Goal: Submit feedback/report problem

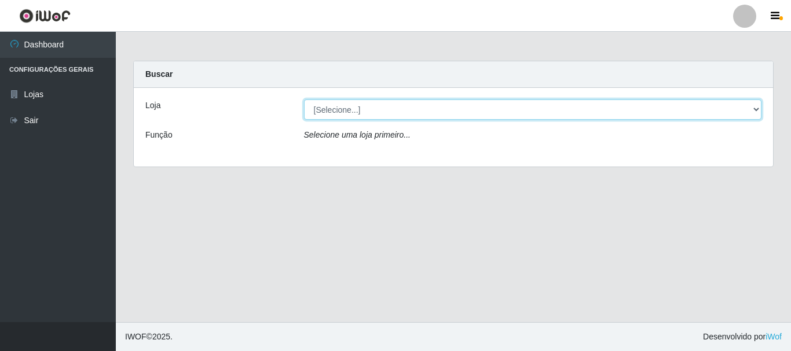
click at [752, 110] on select "[Selecione...] Hiper Queiroz - [GEOGRAPHIC_DATA]" at bounding box center [533, 110] width 458 height 20
click at [753, 110] on select "[Selecione...] Hiper Queiroz - [GEOGRAPHIC_DATA]" at bounding box center [533, 110] width 458 height 20
click at [328, 112] on select "[Selecione...] Hiper Queiroz - [GEOGRAPHIC_DATA]" at bounding box center [533, 110] width 458 height 20
select select "515"
click at [304, 100] on select "[Selecione...] Hiper Queiroz - [GEOGRAPHIC_DATA]" at bounding box center [533, 110] width 458 height 20
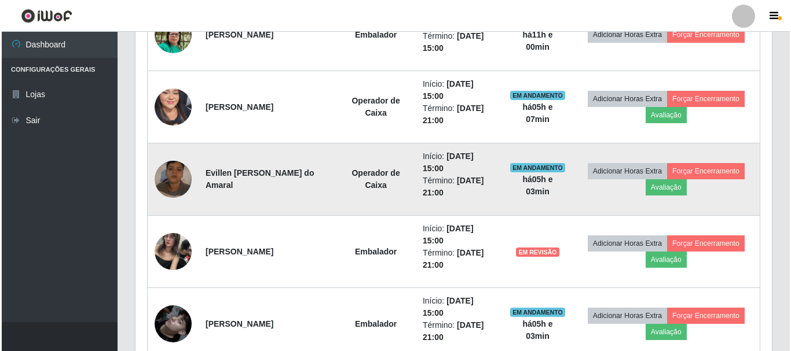
scroll to position [521, 0]
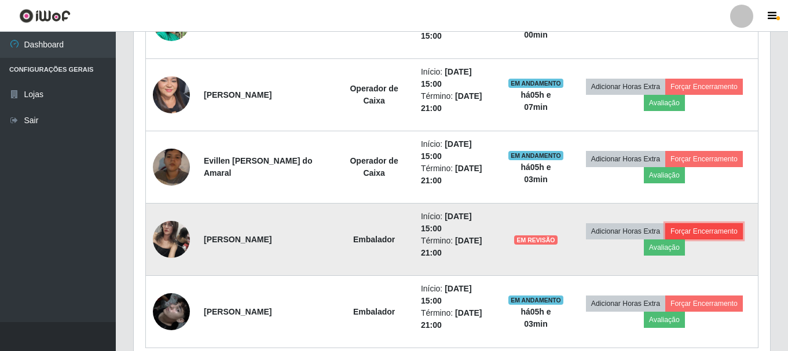
click at [693, 234] on button "Forçar Encerramento" at bounding box center [704, 231] width 78 height 16
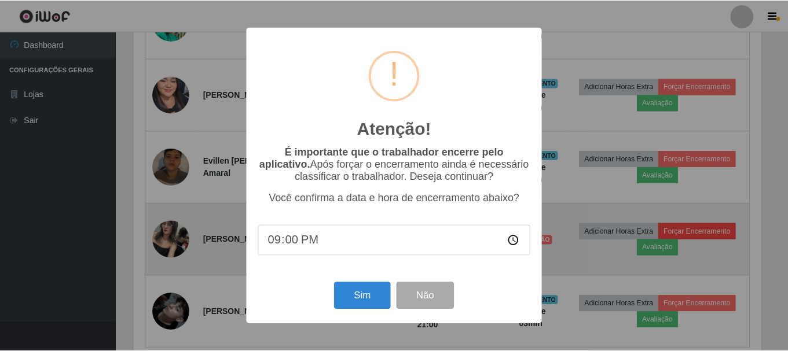
scroll to position [240, 630]
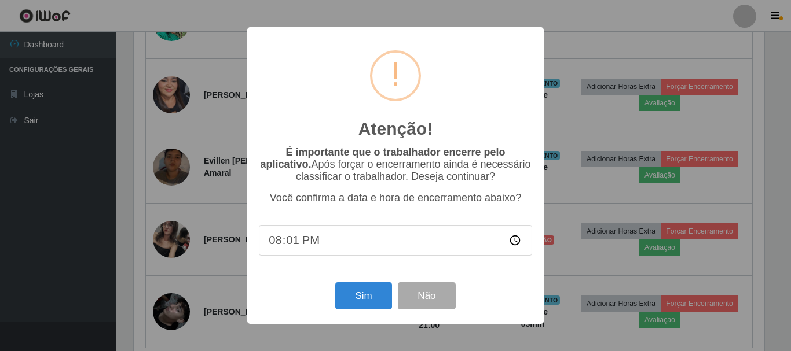
type input "20:10"
click at [370, 298] on button "Sim" at bounding box center [363, 295] width 56 height 27
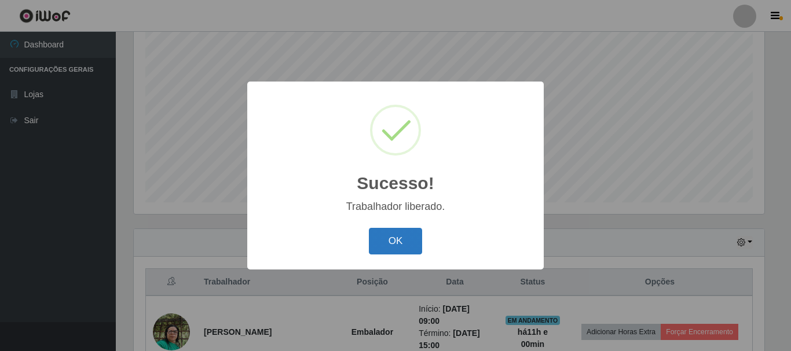
click at [401, 240] on button "OK" at bounding box center [396, 241] width 54 height 27
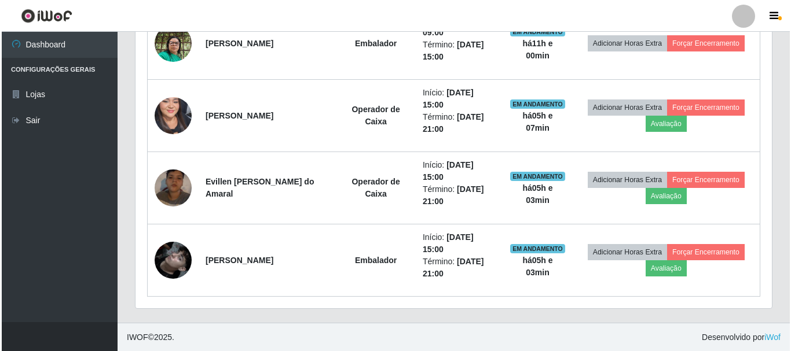
scroll to position [501, 0]
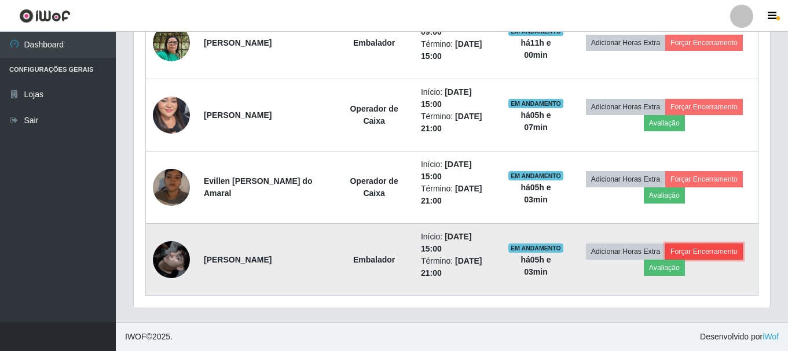
click at [685, 252] on button "Forçar Encerramento" at bounding box center [704, 252] width 78 height 16
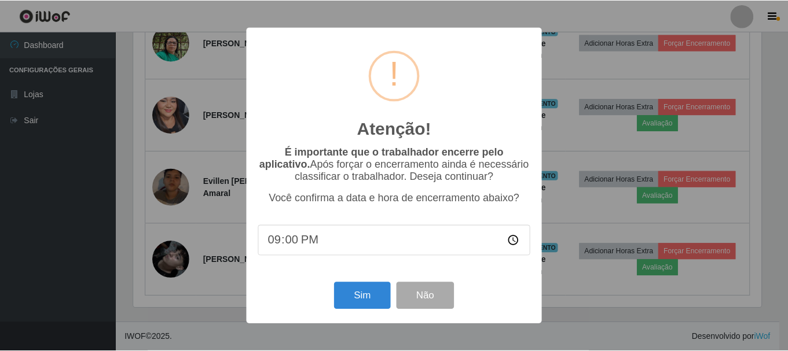
scroll to position [240, 630]
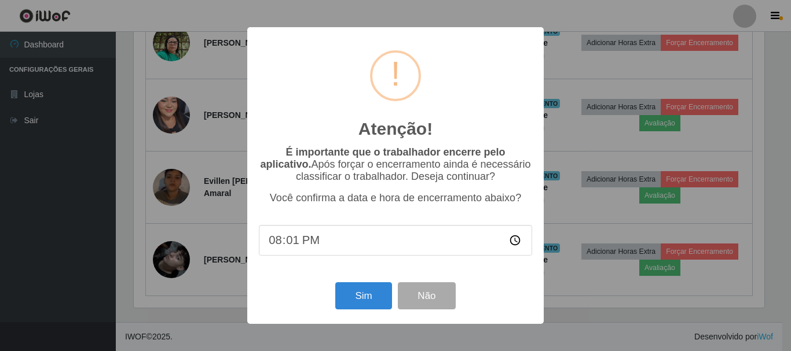
type input "20:11"
click at [354, 300] on button "Sim" at bounding box center [363, 295] width 56 height 27
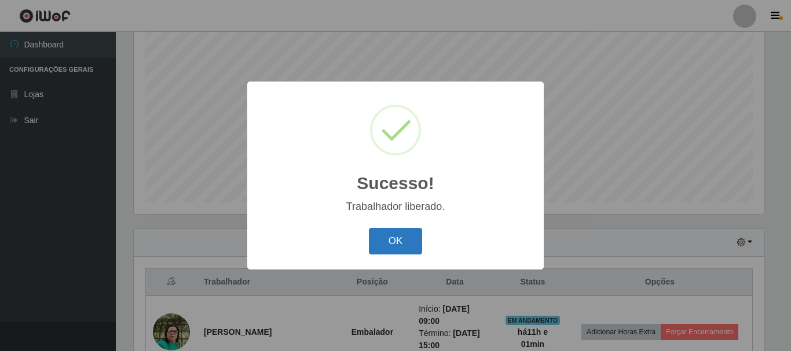
click at [394, 241] on button "OK" at bounding box center [396, 241] width 54 height 27
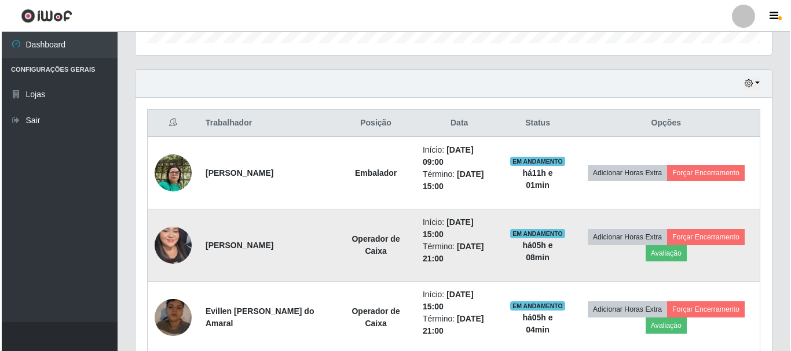
scroll to position [428, 0]
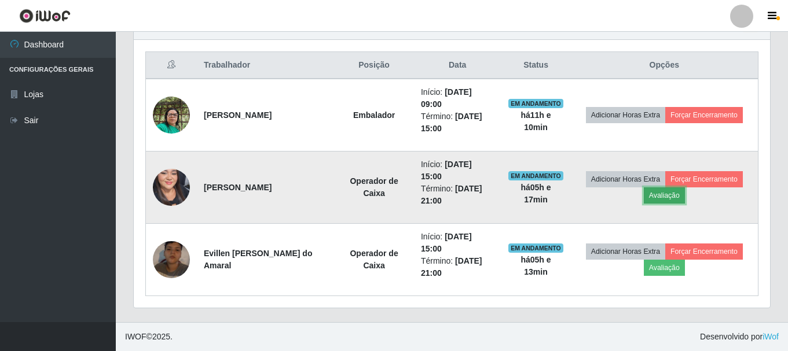
click at [674, 195] on button "Avaliação" at bounding box center [664, 196] width 41 height 16
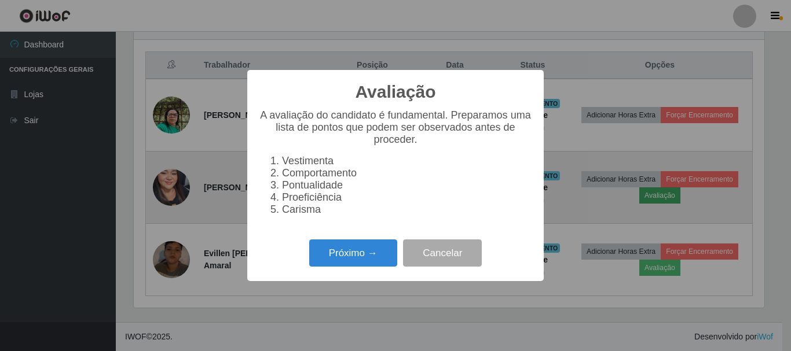
scroll to position [240, 630]
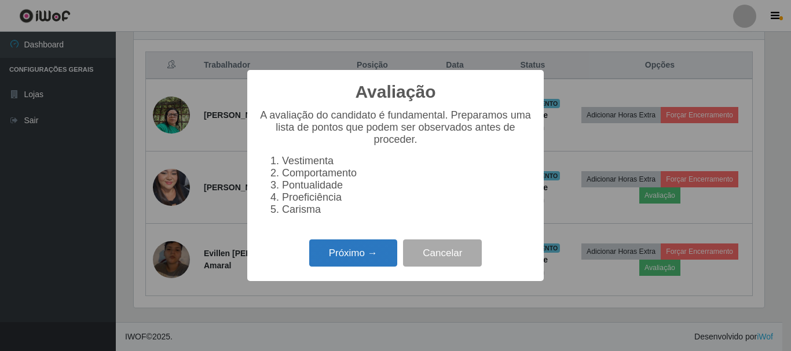
click at [371, 259] on button "Próximo →" at bounding box center [353, 253] width 88 height 27
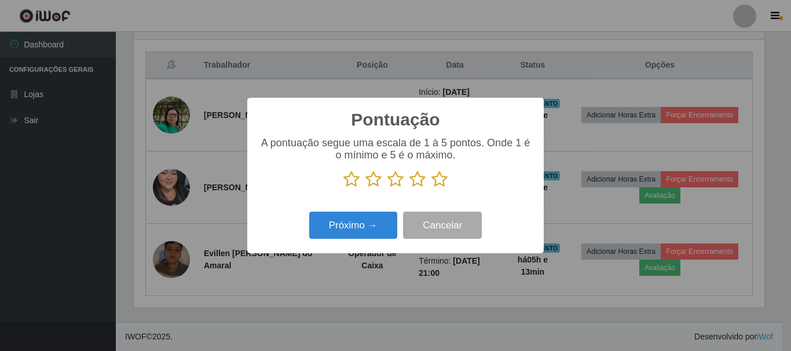
scroll to position [578575, 578185]
click at [384, 213] on div "Próximo → Cancelar" at bounding box center [395, 225] width 273 height 33
click at [438, 186] on icon at bounding box center [439, 179] width 16 height 17
click at [431, 188] on input "radio" at bounding box center [431, 188] width 0 height 0
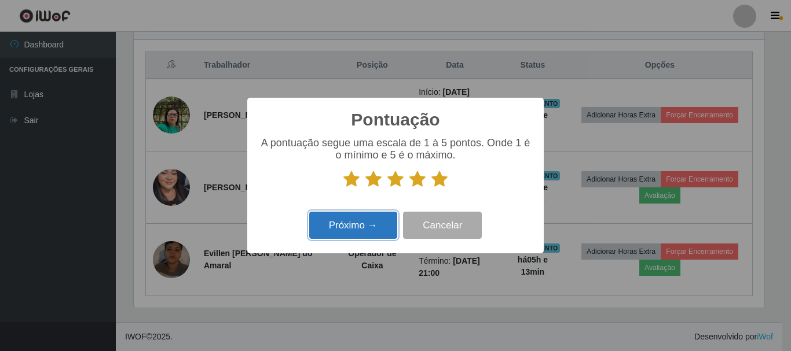
click at [383, 224] on button "Próximo →" at bounding box center [353, 225] width 88 height 27
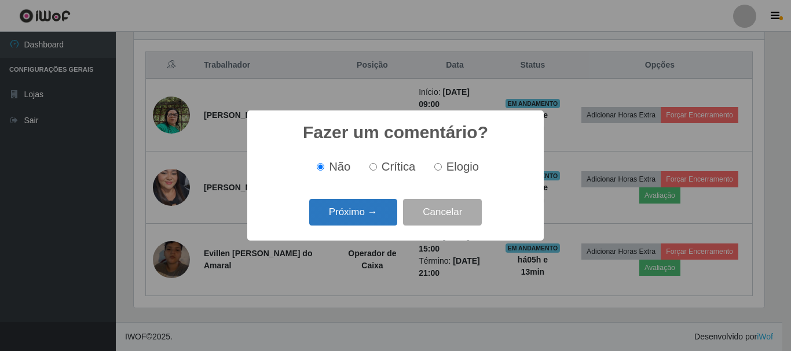
click at [363, 219] on button "Próximo →" at bounding box center [353, 212] width 88 height 27
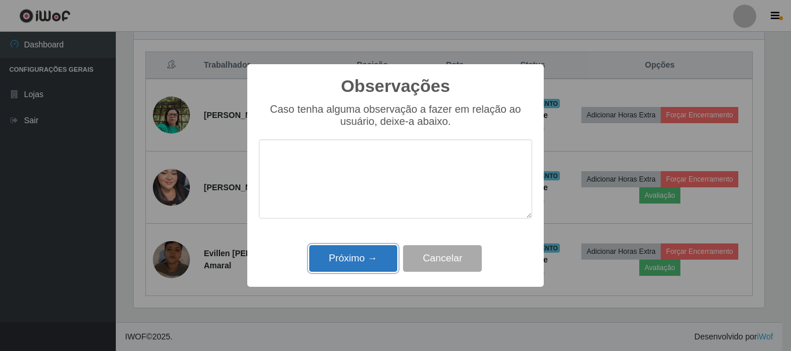
click at [354, 269] on button "Próximo →" at bounding box center [353, 258] width 88 height 27
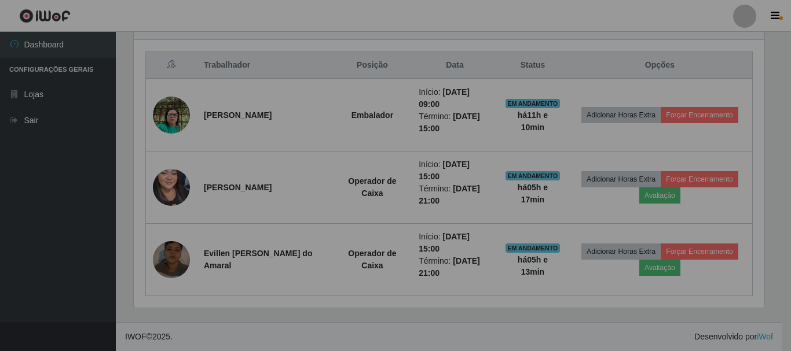
scroll to position [240, 636]
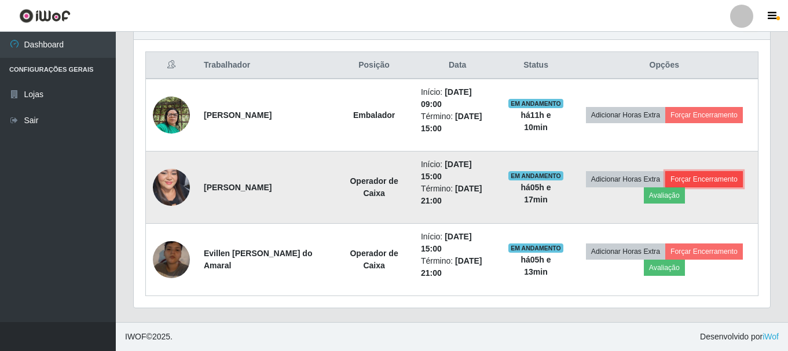
click at [707, 177] on button "Forçar Encerramento" at bounding box center [704, 179] width 78 height 16
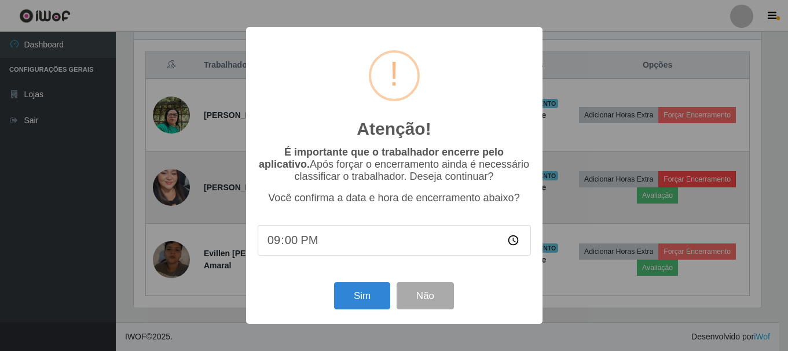
scroll to position [240, 630]
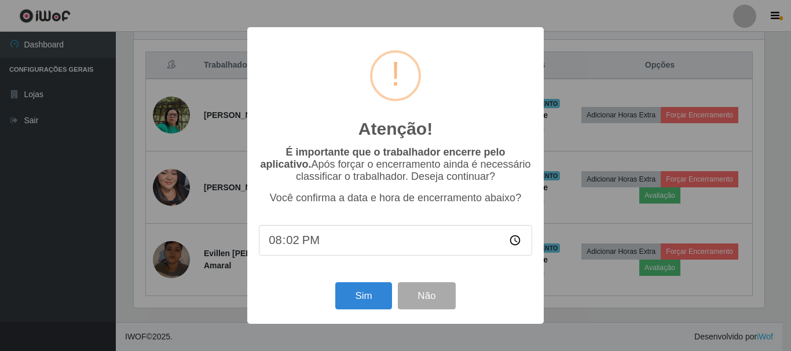
type input "20:20"
click at [349, 303] on button "Sim" at bounding box center [363, 295] width 56 height 27
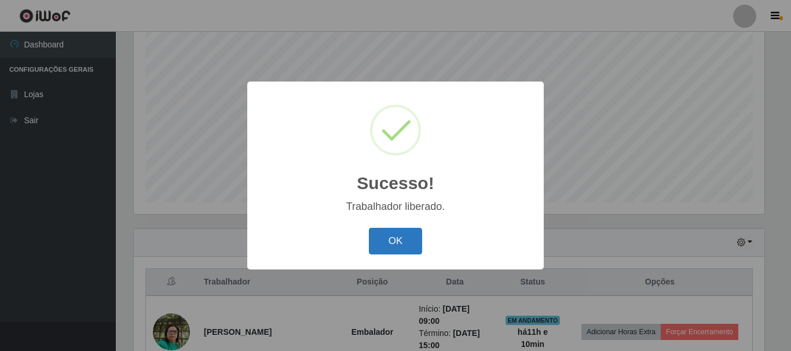
click at [377, 244] on button "OK" at bounding box center [396, 241] width 54 height 27
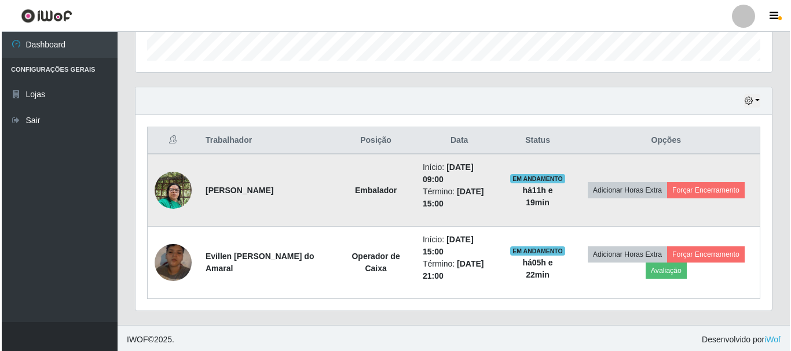
scroll to position [356, 0]
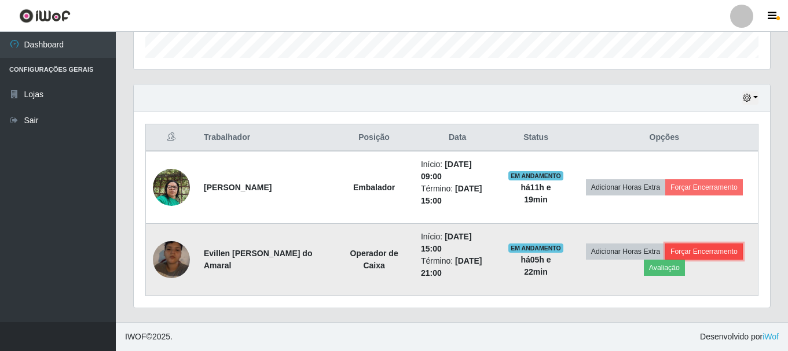
click at [711, 254] on button "Forçar Encerramento" at bounding box center [704, 252] width 78 height 16
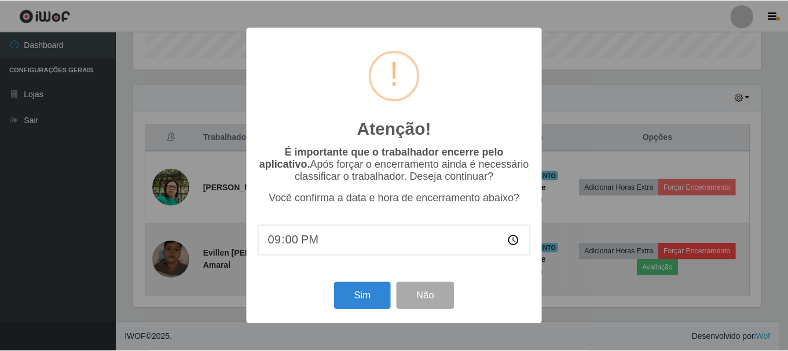
scroll to position [240, 630]
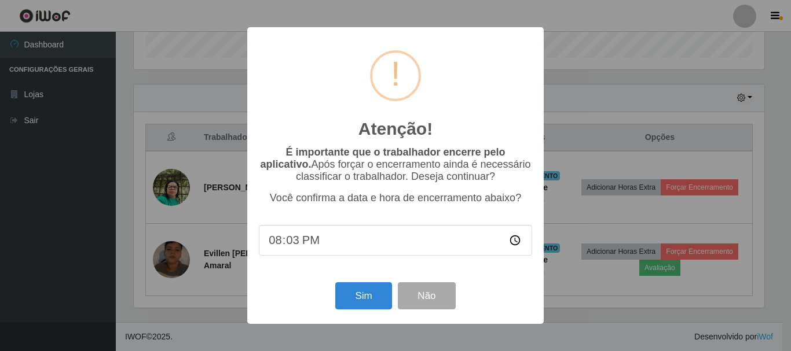
type input "20:30"
click at [348, 295] on button "Sim" at bounding box center [363, 295] width 56 height 27
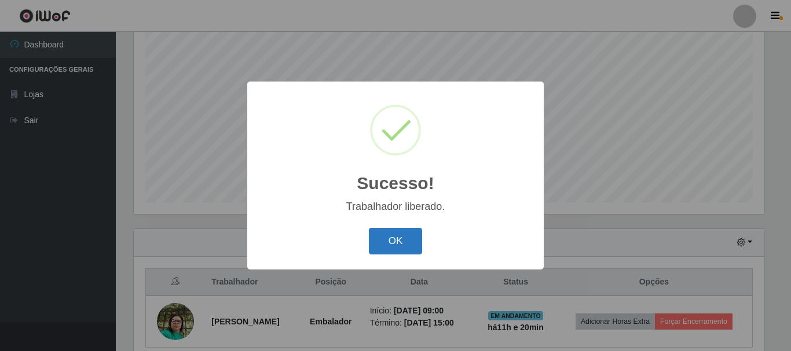
click at [395, 232] on button "OK" at bounding box center [396, 241] width 54 height 27
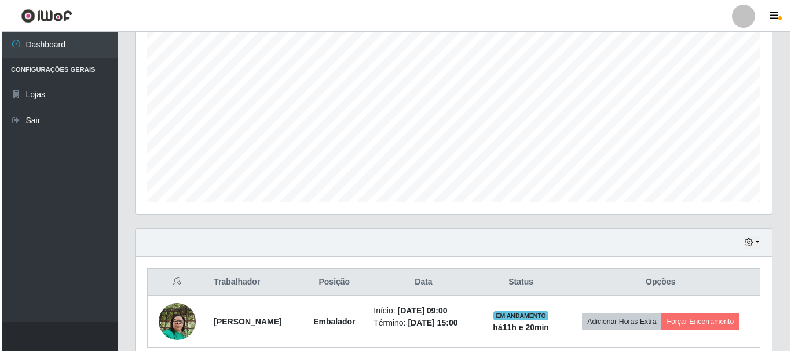
scroll to position [263, 0]
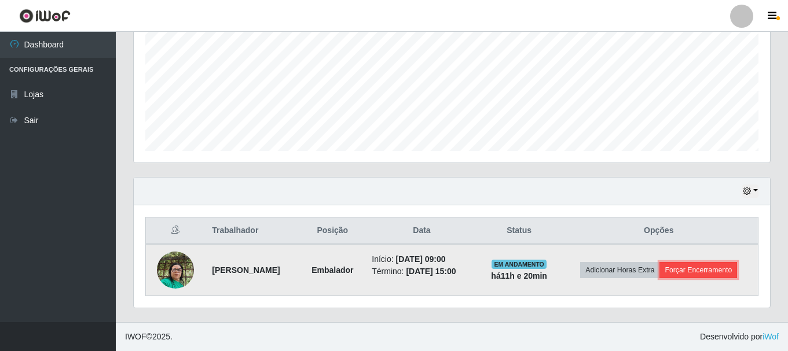
click at [706, 267] on button "Forçar Encerramento" at bounding box center [698, 270] width 78 height 16
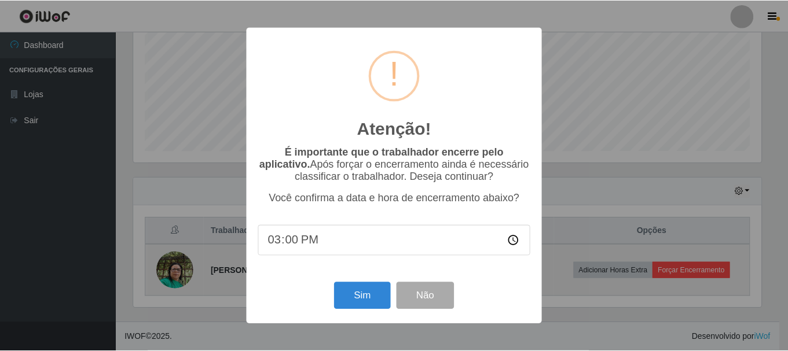
scroll to position [240, 630]
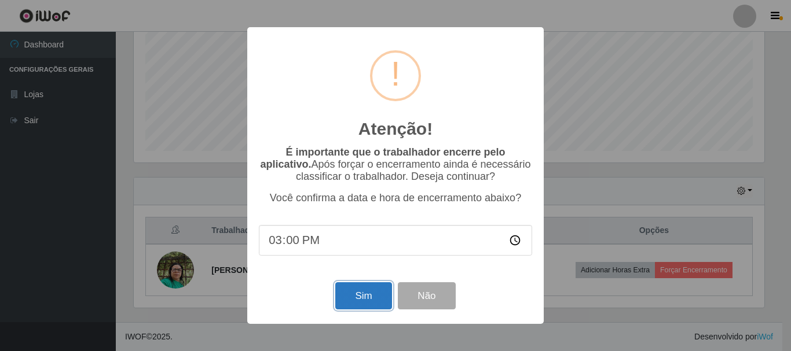
click at [353, 302] on button "Sim" at bounding box center [363, 295] width 56 height 27
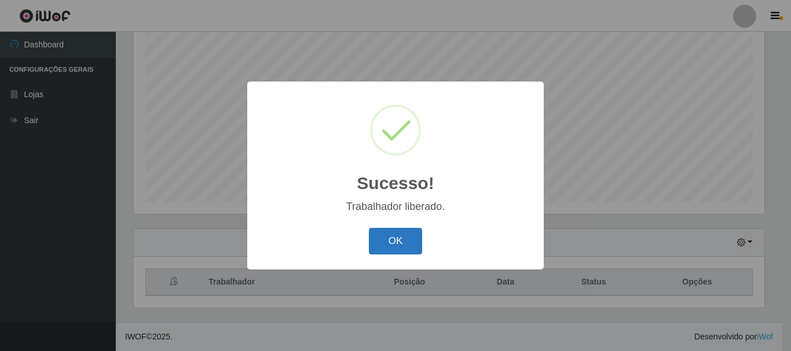
click at [396, 245] on button "OK" at bounding box center [396, 241] width 54 height 27
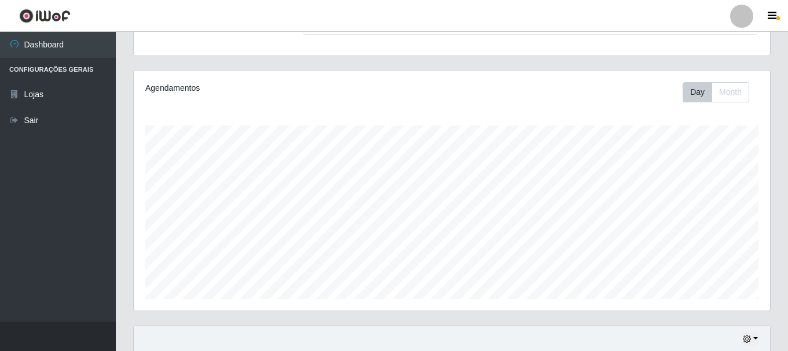
scroll to position [0, 0]
